Goal: Find specific page/section: Find specific page/section

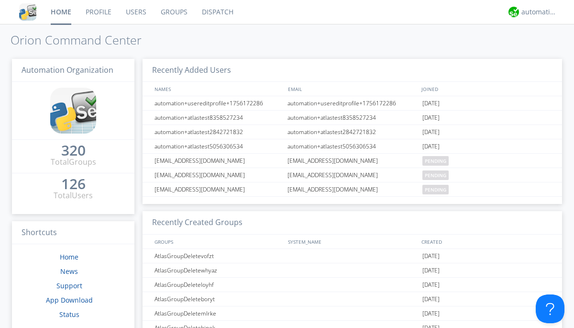
click at [217, 12] on link "Dispatch" at bounding box center [218, 12] width 46 height 24
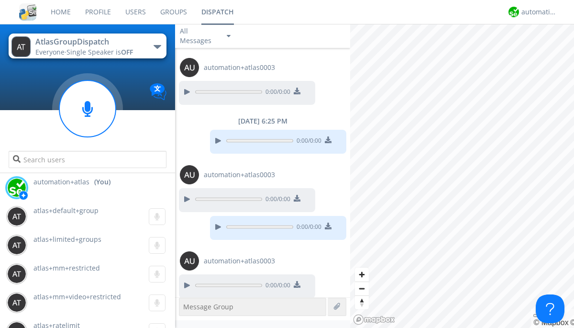
scroll to position [328, 0]
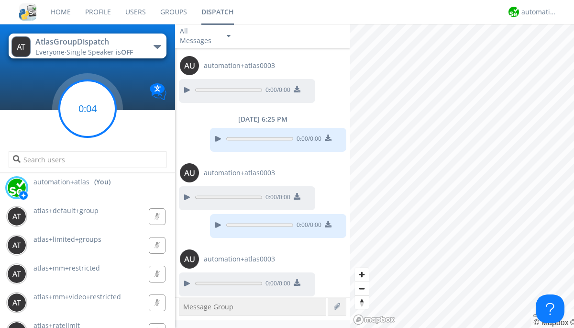
click at [88, 109] on g at bounding box center [87, 108] width 56 height 56
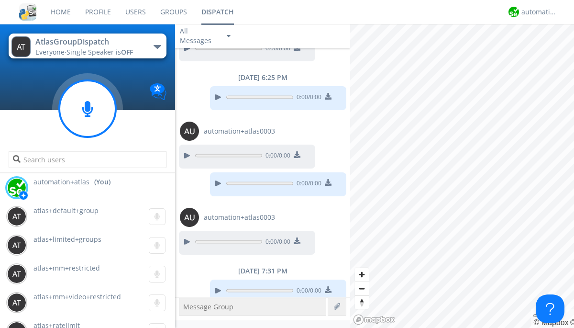
scroll to position [376, 0]
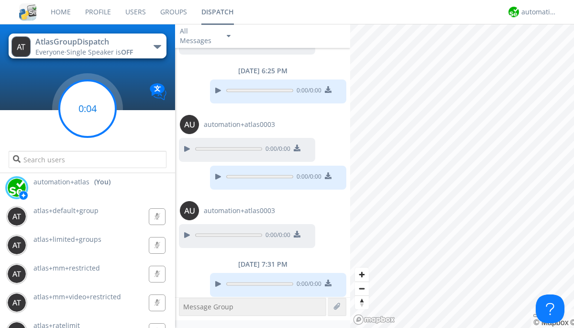
click at [88, 109] on g at bounding box center [87, 108] width 56 height 56
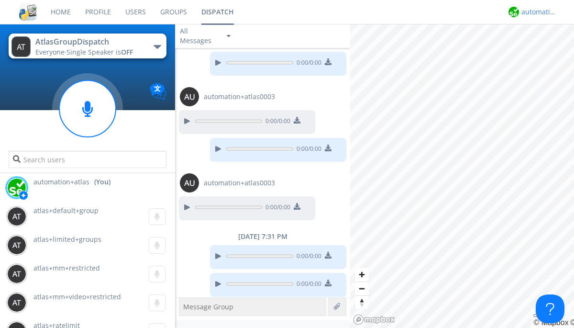
click at [537, 12] on div "automation+atlas" at bounding box center [539, 12] width 36 height 10
